Goal: Task Accomplishment & Management: Manage account settings

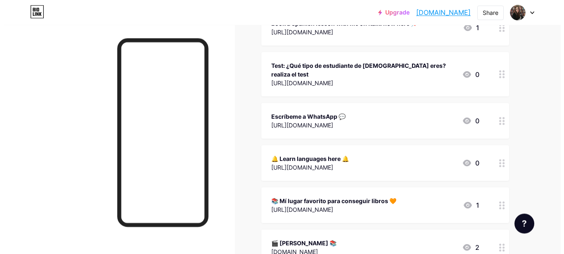
scroll to position [335, 0]
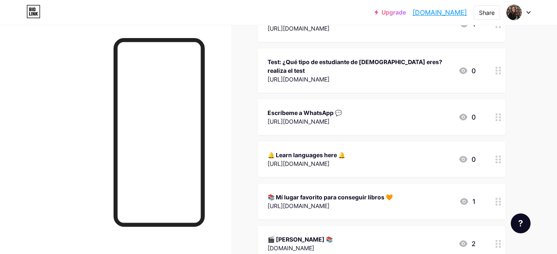
click at [490, 62] on div "Test: ¿Qué tipo de estudiante de [DEMOGRAPHIC_DATA] eres? realiza el test [URL]…" at bounding box center [382, 70] width 248 height 44
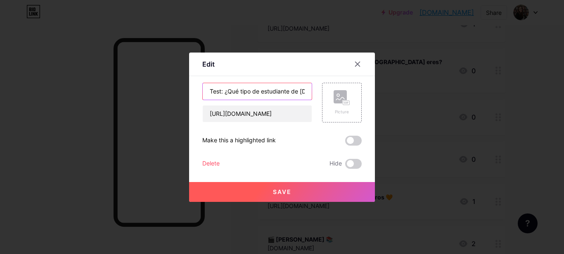
click at [255, 88] on input "Test: ¿Qué tipo de estudiante de [DEMOGRAPHIC_DATA] eres? realiza el test" at bounding box center [257, 91] width 109 height 17
paste input "Quiz: What Kind of Spanish Learner Are You? Find Out Now!"
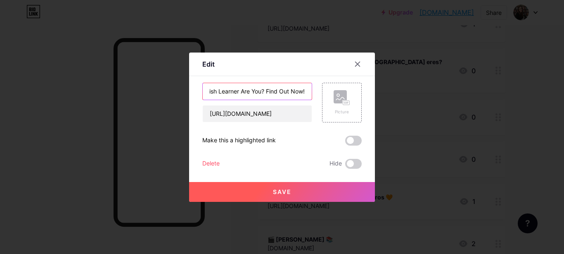
click at [240, 91] on input "Quiz: What Kind of Spanish Learner Are You? Find Out Now!" at bounding box center [257, 91] width 109 height 17
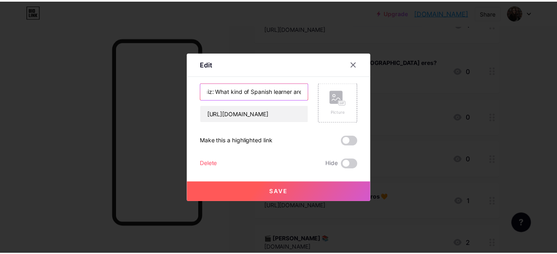
scroll to position [0, 0]
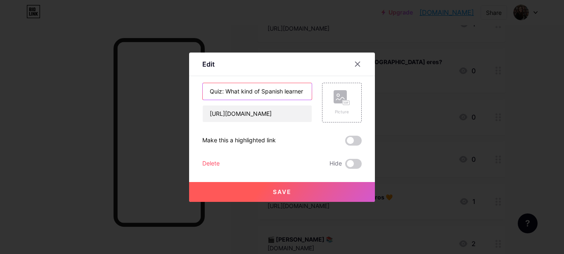
type input "Quiz: What kind of Spanish learner are you? Find out now!"
click at [285, 188] on span "Save" at bounding box center [282, 191] width 19 height 7
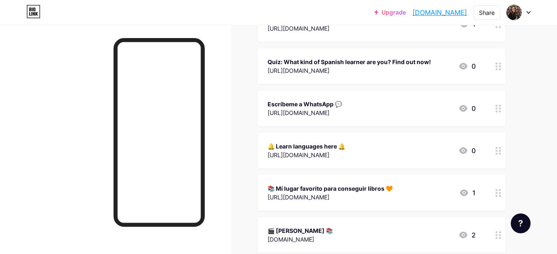
click at [493, 108] on div at bounding box center [499, 108] width 14 height 36
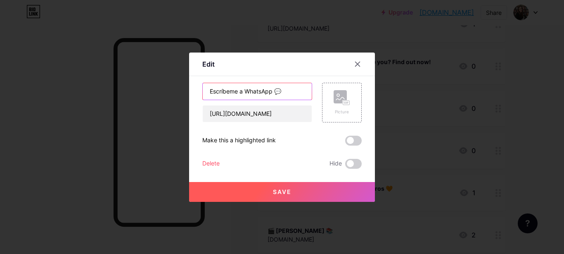
click at [242, 88] on input "Escríbeme a WhatsApp 💬" at bounding box center [257, 91] width 109 height 17
drag, startPoint x: 270, startPoint y: 91, endPoint x: 203, endPoint y: 91, distance: 66.9
click at [203, 91] on input "Let's chat on WhatsApp 💬" at bounding box center [257, 91] width 109 height 17
click at [240, 89] on input "Let's chat on WhatsApp 💬" at bounding box center [257, 91] width 109 height 17
drag, startPoint x: 244, startPoint y: 91, endPoint x: 205, endPoint y: 93, distance: 38.9
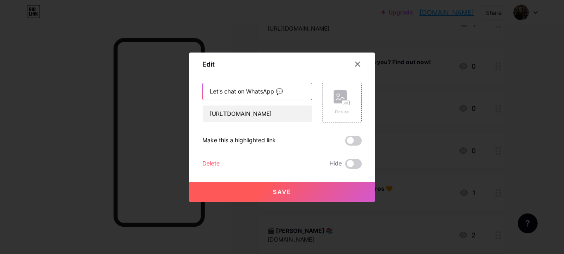
click at [205, 93] on input "Let's chat on WhatsApp 💬" at bounding box center [257, 91] width 109 height 17
paste input "’s talk on WhatsApp"
type input "Let’s talk on WhatsApp 💬"
click at [304, 194] on button "Save" at bounding box center [282, 192] width 186 height 20
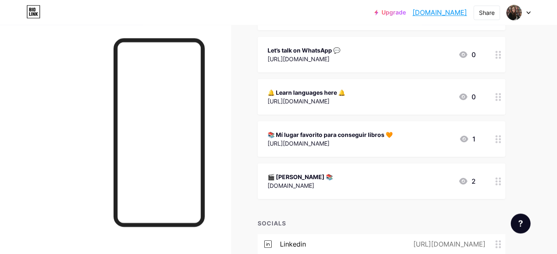
scroll to position [409, 0]
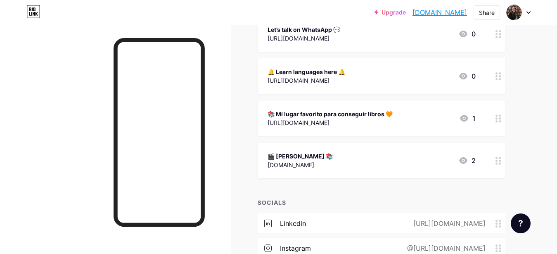
click at [499, 75] on circle at bounding box center [500, 76] width 2 height 2
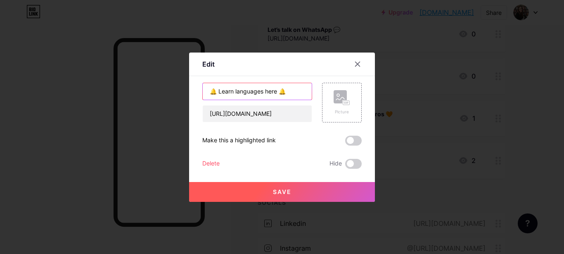
click at [211, 92] on input "🔔 Learn languages here 🔔" at bounding box center [257, 91] width 109 height 17
click at [280, 93] on input "📱 Learn languages here 🔔" at bounding box center [257, 91] width 109 height 17
type input "📱 Learn languages here 📱"
click at [285, 195] on span "Save" at bounding box center [282, 191] width 19 height 7
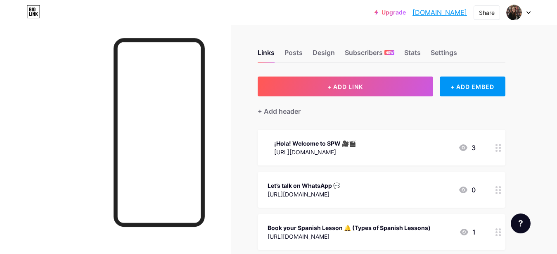
scroll to position [0, 0]
